Goal: Task Accomplishment & Management: Use online tool/utility

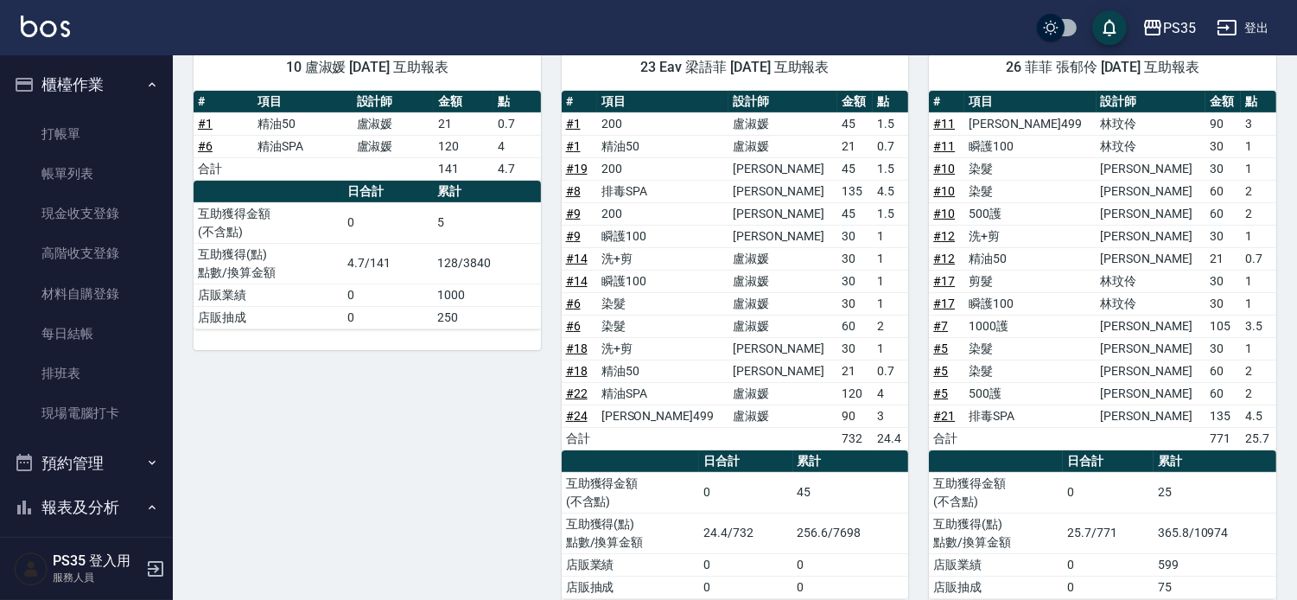
scroll to position [479, 0]
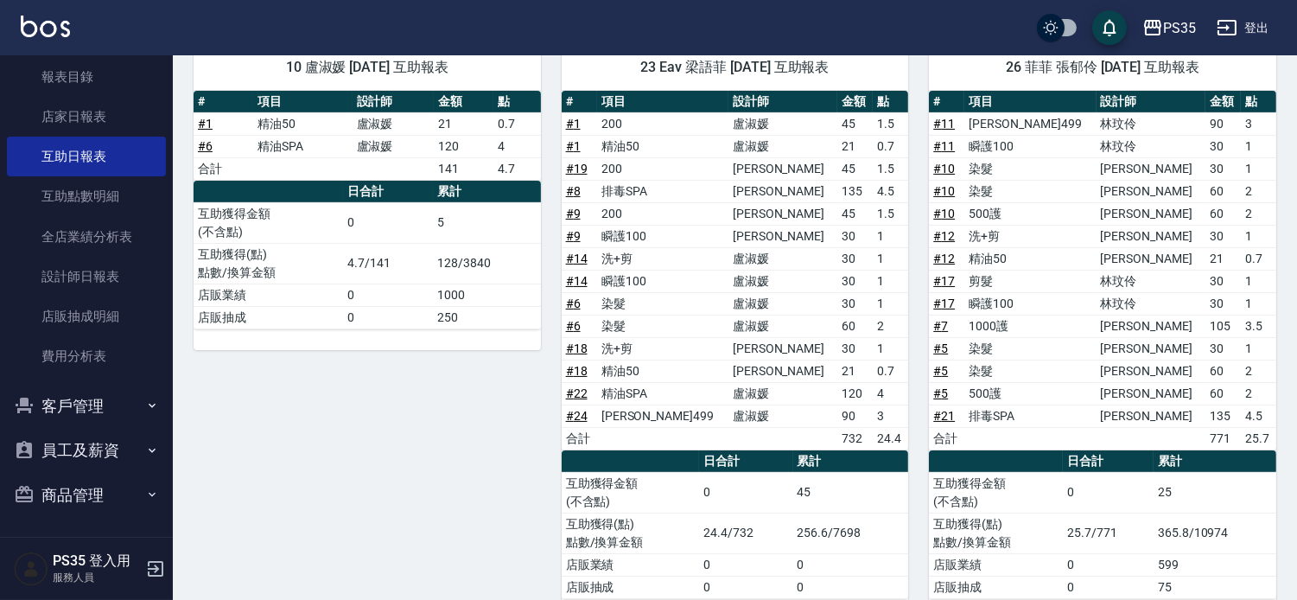
click at [119, 415] on button "客戶管理" at bounding box center [86, 406] width 159 height 45
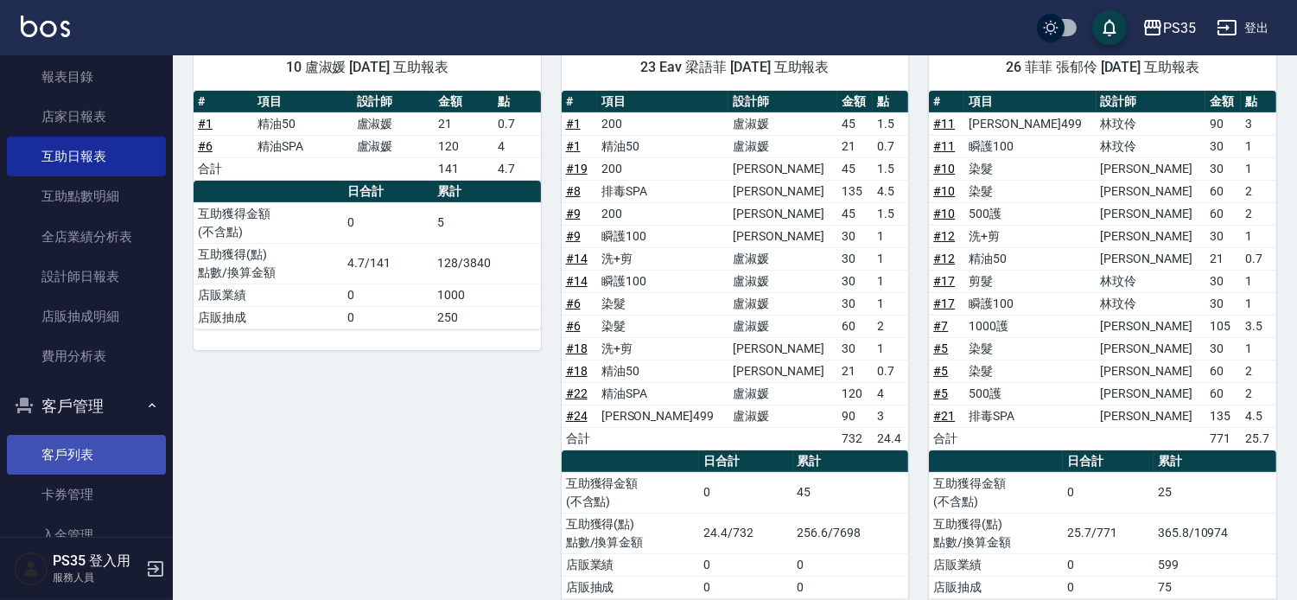
click at [124, 460] on link "客戶列表" at bounding box center [86, 455] width 159 height 40
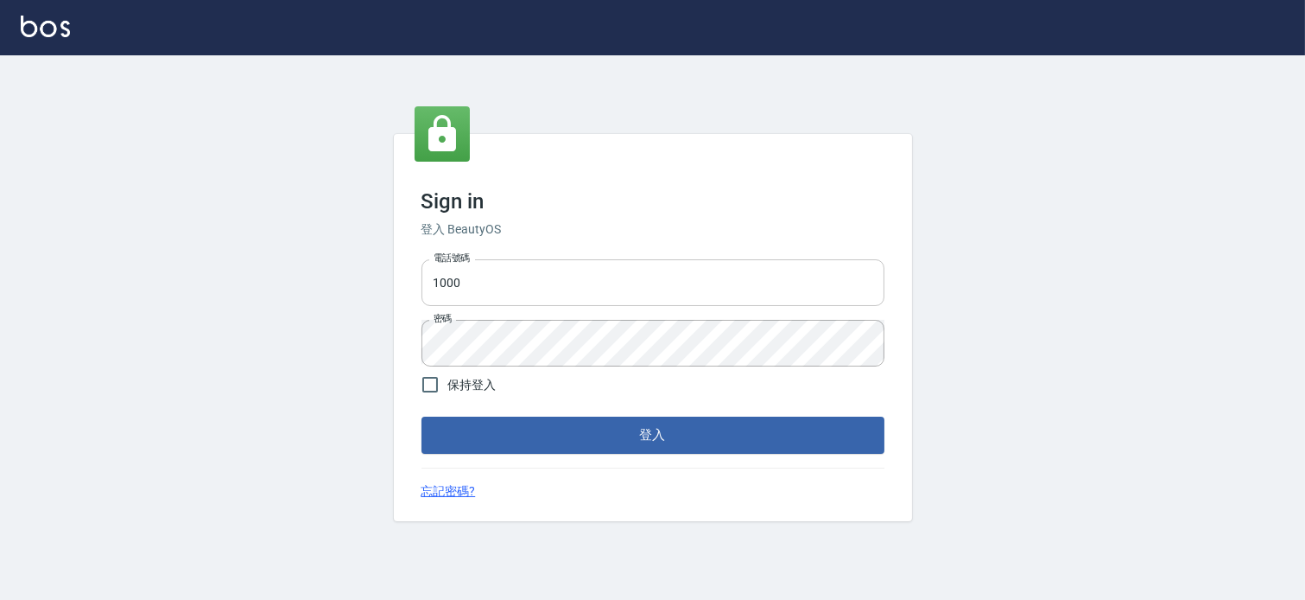
click at [563, 278] on input "1000" at bounding box center [653, 282] width 463 height 47
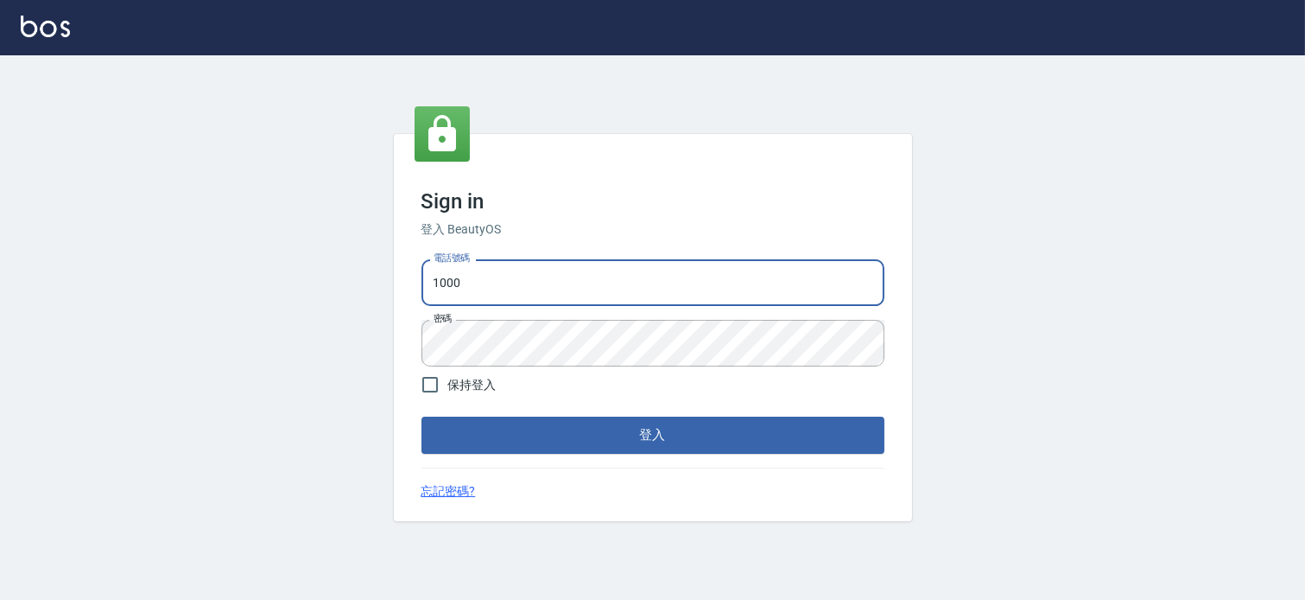
type input "037465197"
click at [608, 435] on button "登入" at bounding box center [653, 434] width 463 height 36
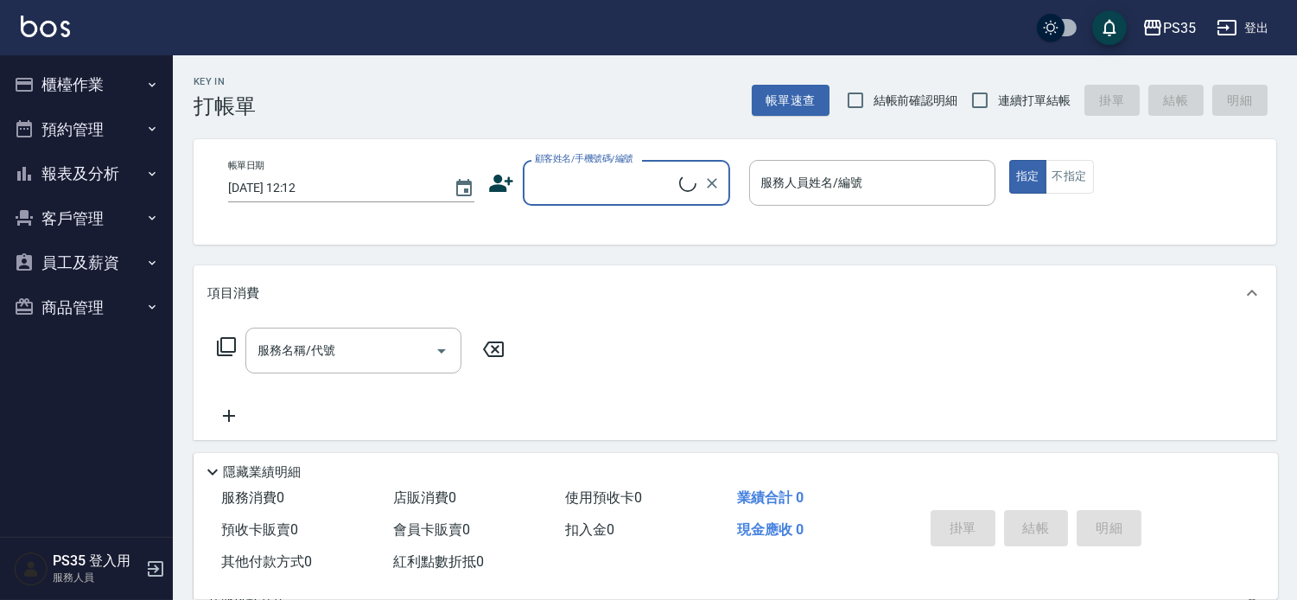
click at [97, 225] on button "客戶管理" at bounding box center [86, 218] width 159 height 45
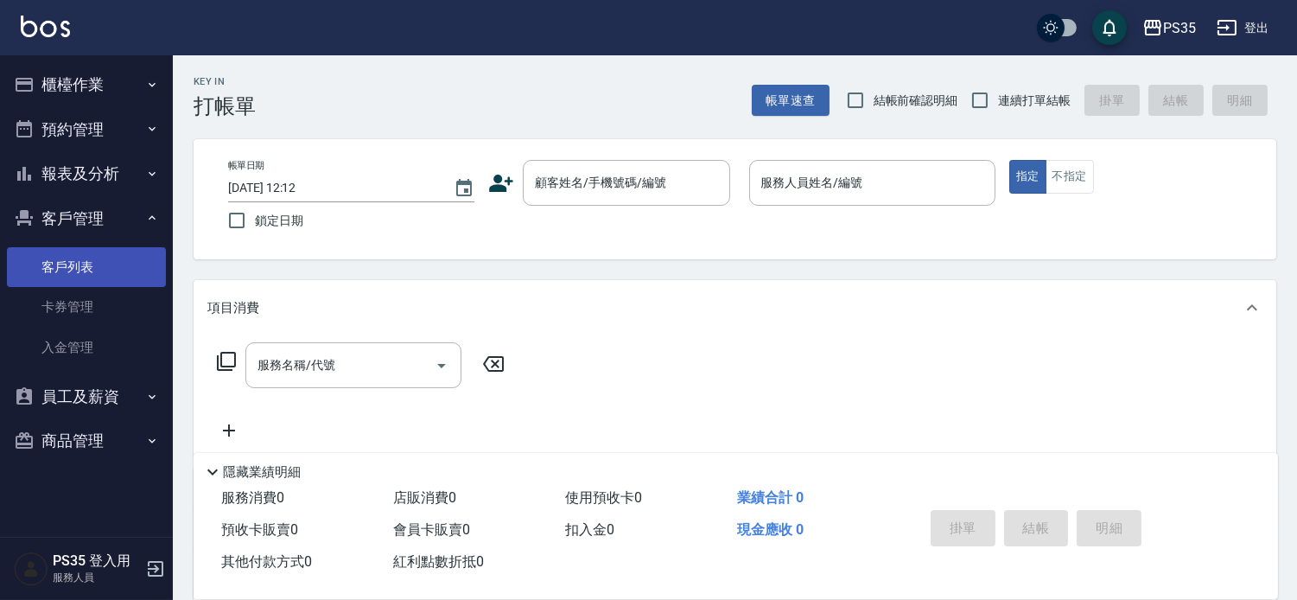
click at [78, 266] on link "客戶列表" at bounding box center [86, 267] width 159 height 40
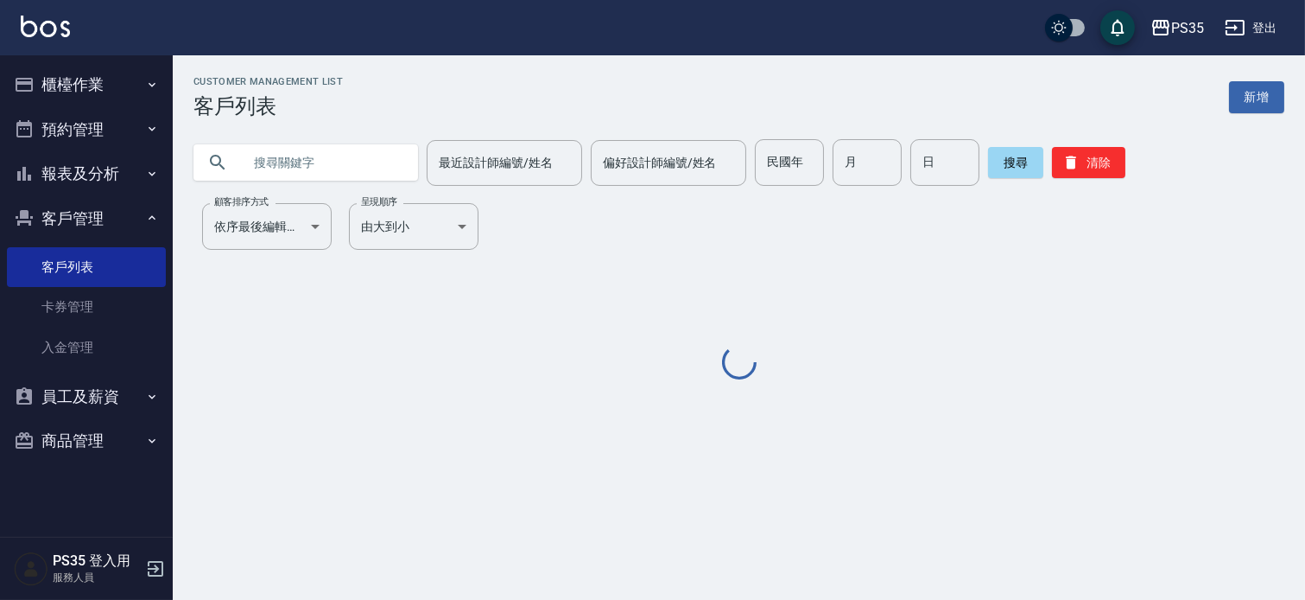
click at [393, 168] on input "text" at bounding box center [323, 162] width 162 height 47
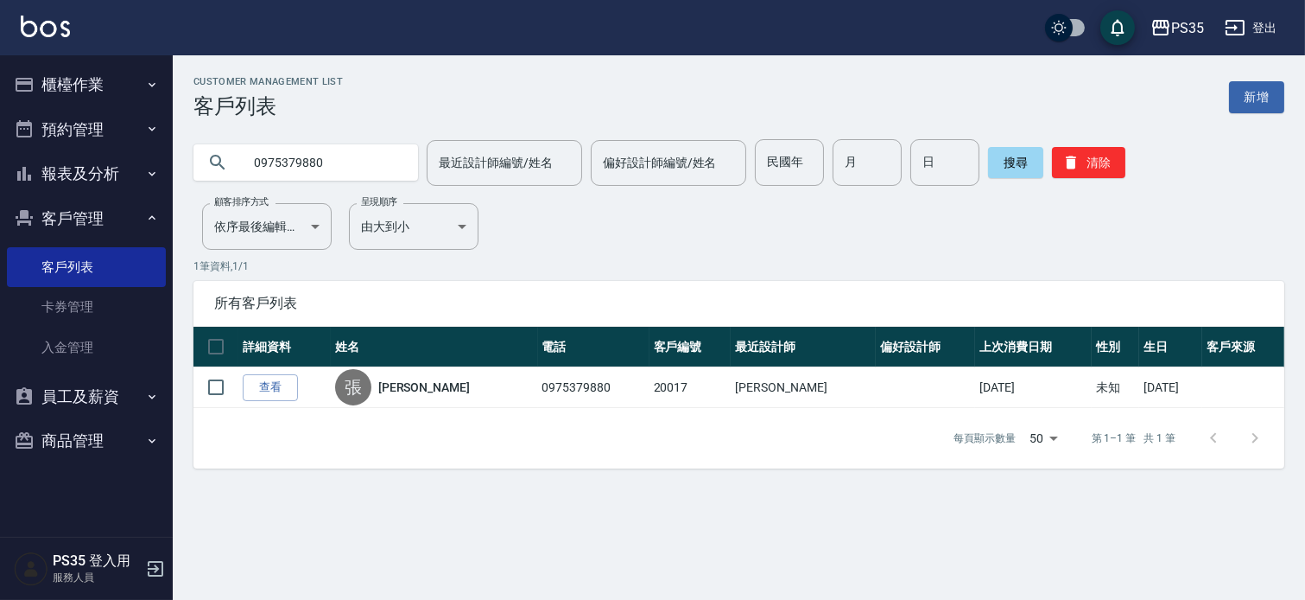
drag, startPoint x: 809, startPoint y: 287, endPoint x: 337, endPoint y: 153, distance: 490.3
click at [337, 153] on input "0975379880" at bounding box center [323, 162] width 162 height 47
type input "0"
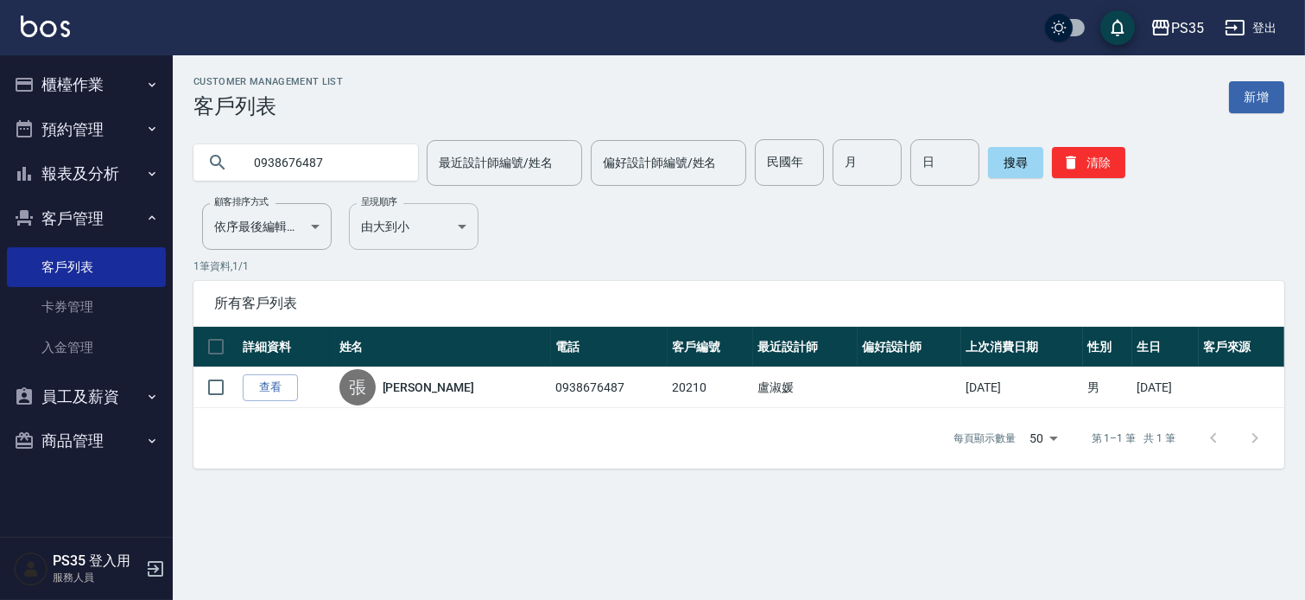
click at [365, 263] on body "PS35 登出 櫃檯作業 打帳單 帳單列表 現金收支登錄 高階收支登錄 材料自購登錄 每日結帳 排班表 現場電腦打卡 預約管理 預約管理 單日預約紀錄 單週預…" at bounding box center [652, 300] width 1305 height 600
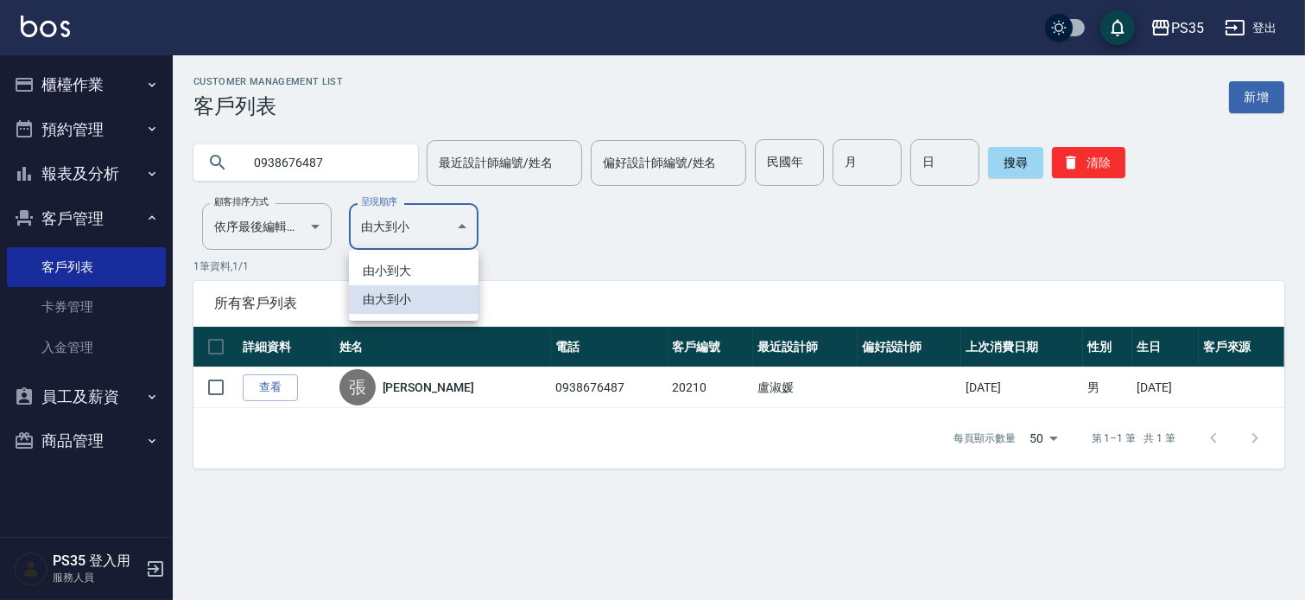
click at [351, 162] on div at bounding box center [652, 300] width 1305 height 600
click at [344, 165] on input "0938676487" at bounding box center [323, 162] width 162 height 47
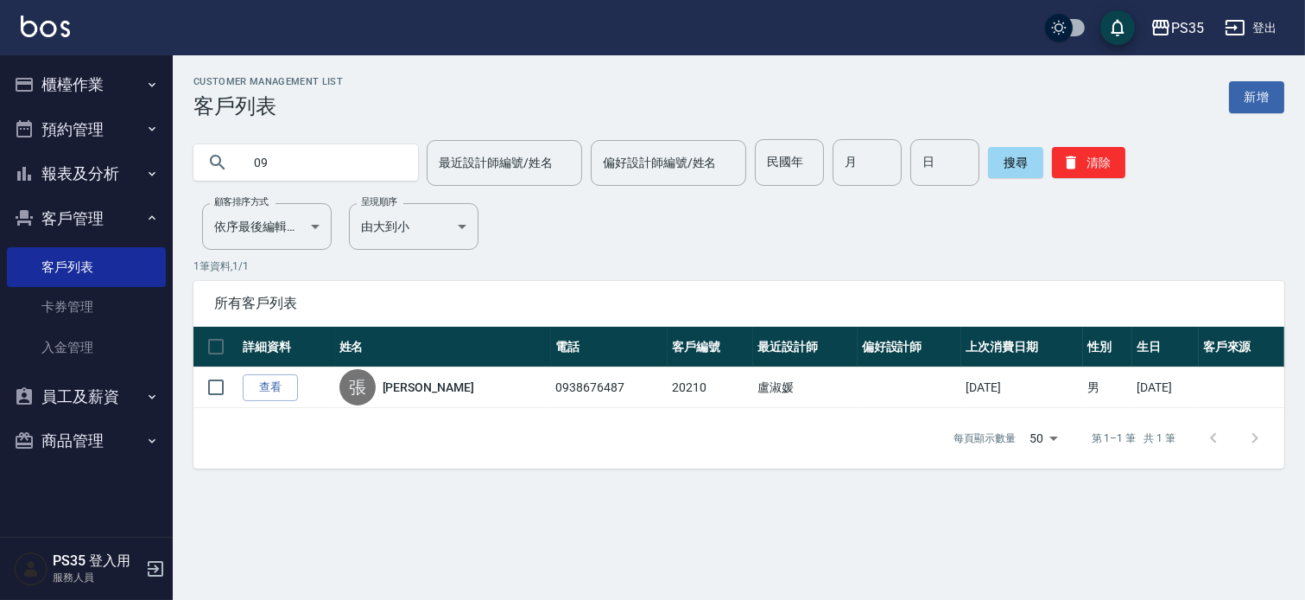
type input "0"
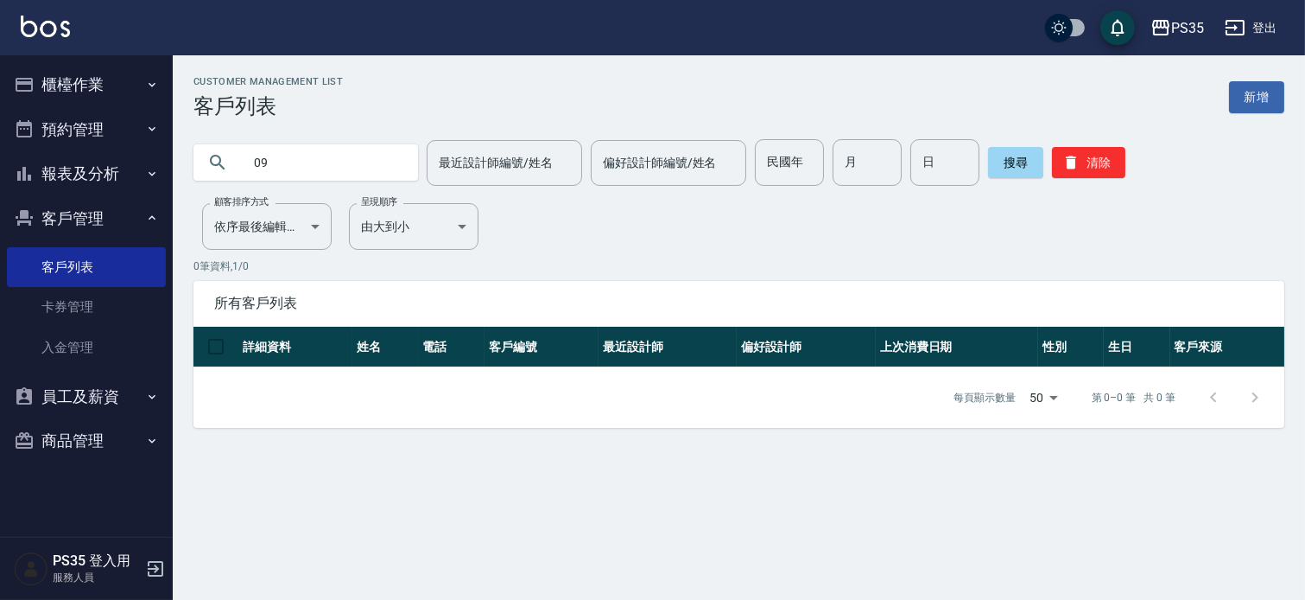
type input "0"
type input "0915878976"
drag, startPoint x: 176, startPoint y: 7, endPoint x: 582, endPoint y: 228, distance: 462.3
click at [586, 232] on div "Customer Management List 客戶列表 新增 0915878976 最近設計師編號/姓名 最近設計師編號/姓名 偏好設計師編號/姓名 偏好…" at bounding box center [739, 252] width 1133 height 352
drag, startPoint x: 367, startPoint y: 169, endPoint x: 144, endPoint y: 143, distance: 224.4
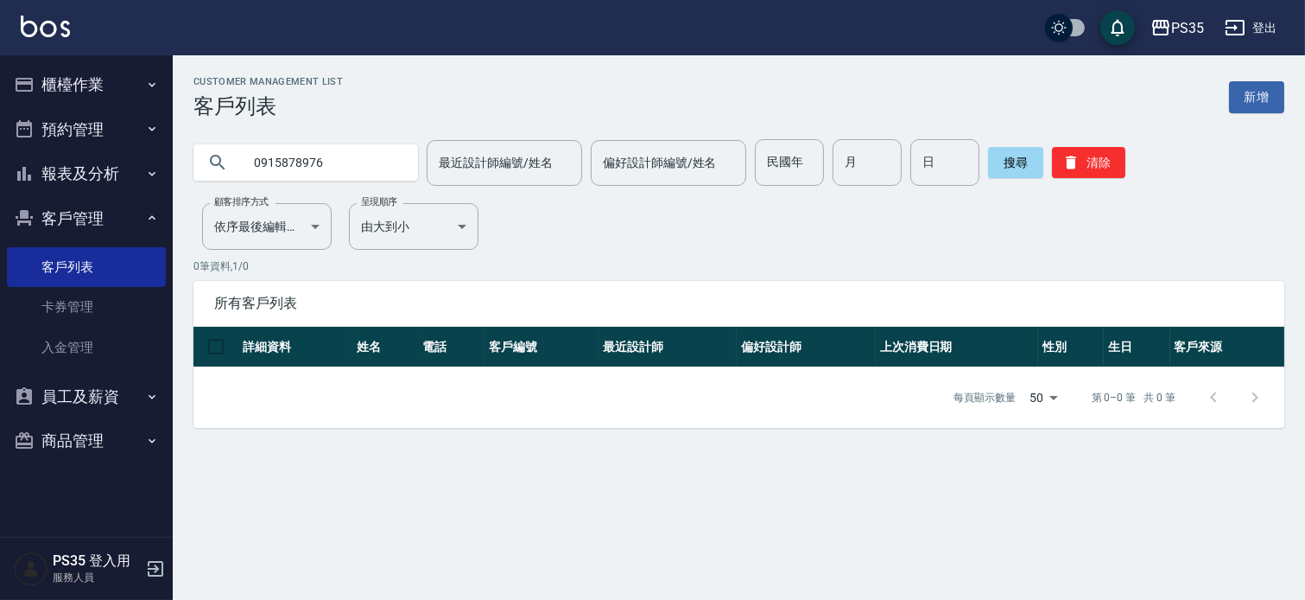
click at [144, 156] on div "PS35 登出 櫃檯作業 打帳單 帳單列表 現金收支登錄 高階收支登錄 材料自購登錄 每日結帳 排班表 現場電腦打卡 預約管理 預約管理 單日預約紀錄 單週預…" at bounding box center [652, 300] width 1305 height 600
type input "黃冠"
